Goal: Check status: Check status

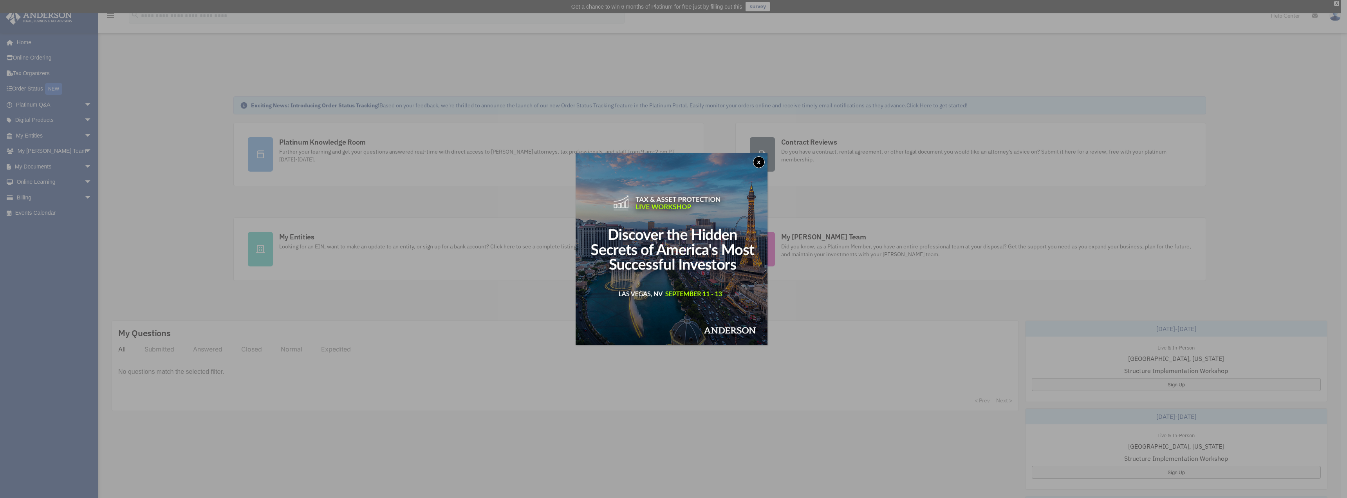
click at [763, 159] on button "x" at bounding box center [759, 162] width 12 height 12
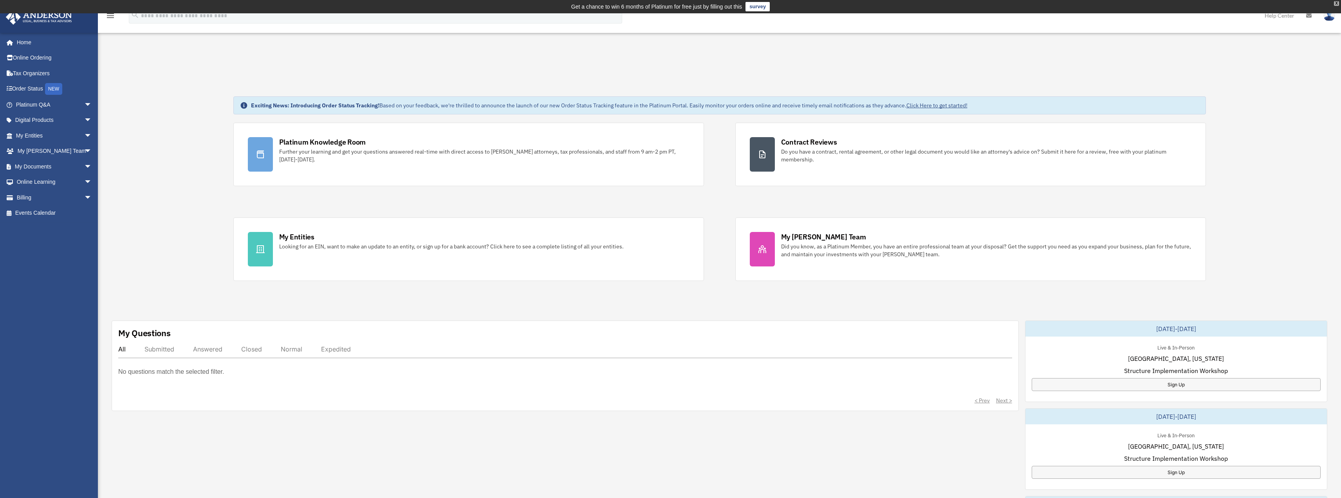
click at [1336, 3] on div "X" at bounding box center [1336, 3] width 5 height 5
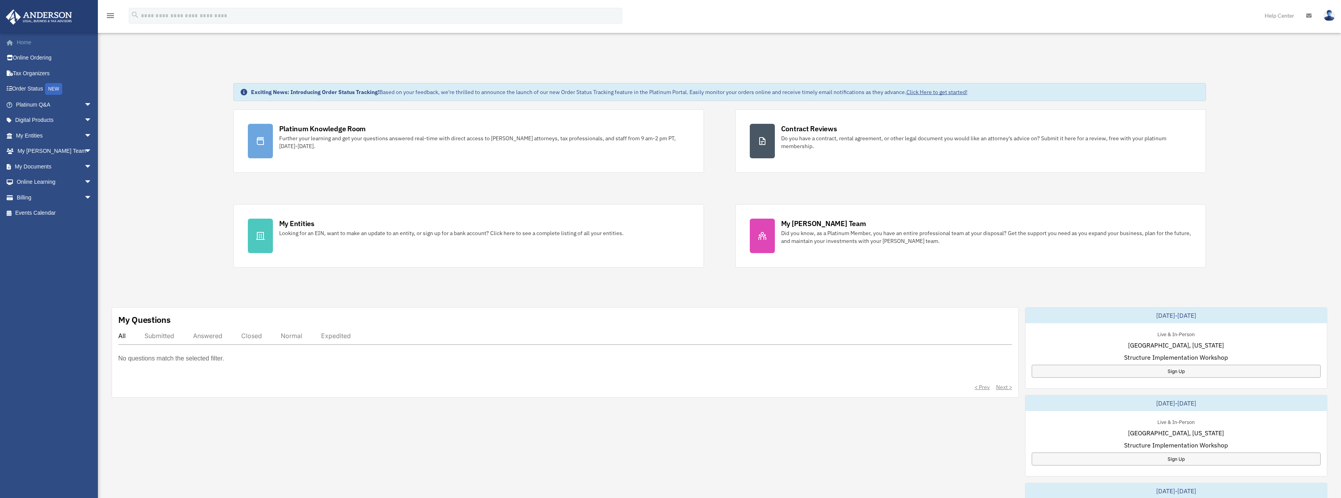
click at [27, 43] on link "Home" at bounding box center [54, 42] width 98 height 16
click at [33, 91] on link "Order Status NEW" at bounding box center [54, 89] width 98 height 16
click at [35, 87] on link "Order Status NEW" at bounding box center [54, 89] width 98 height 16
